Goal: Transaction & Acquisition: Purchase product/service

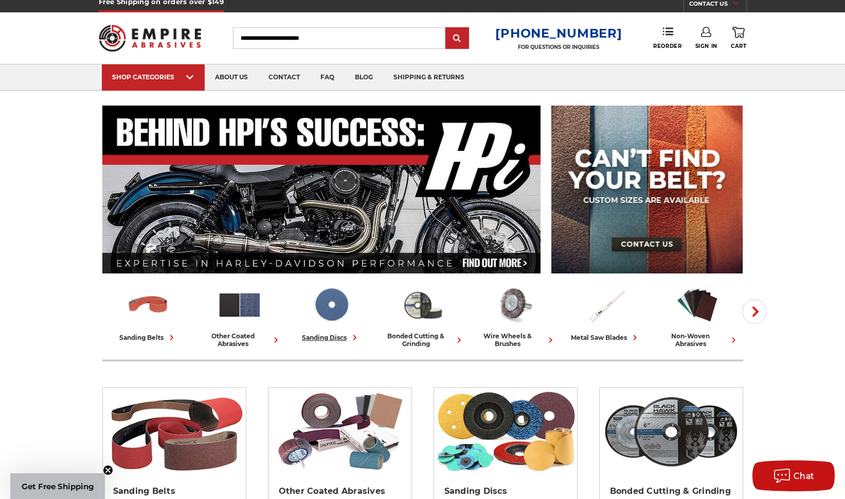
click at [332, 312] on img at bounding box center [331, 304] width 45 height 44
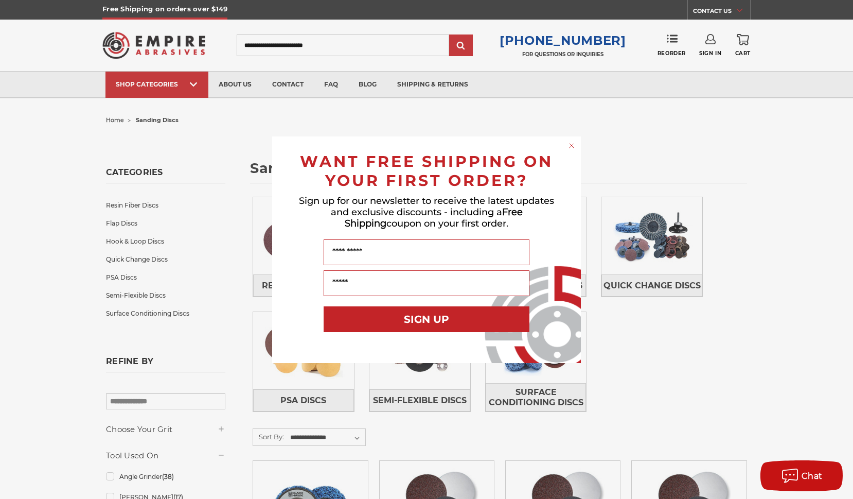
click at [572, 145] on circle "Close dialog" at bounding box center [572, 145] width 10 height 10
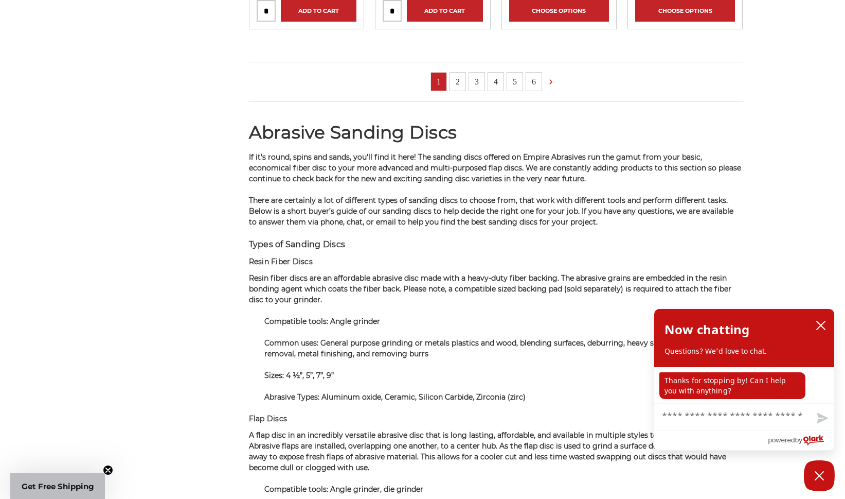
scroll to position [1079, 0]
